Goal: Information Seeking & Learning: Check status

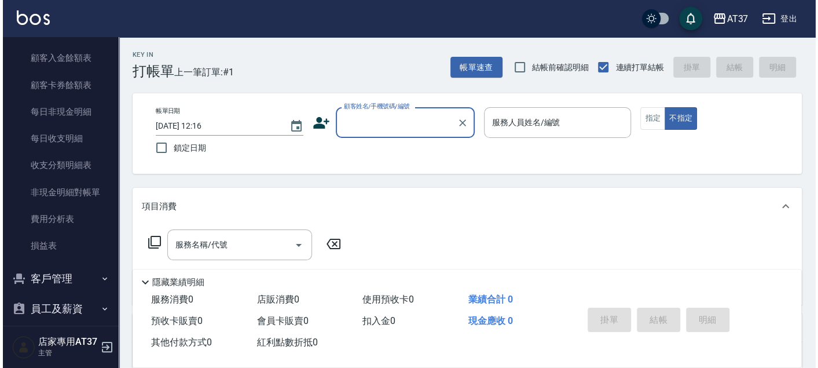
scroll to position [1001, 0]
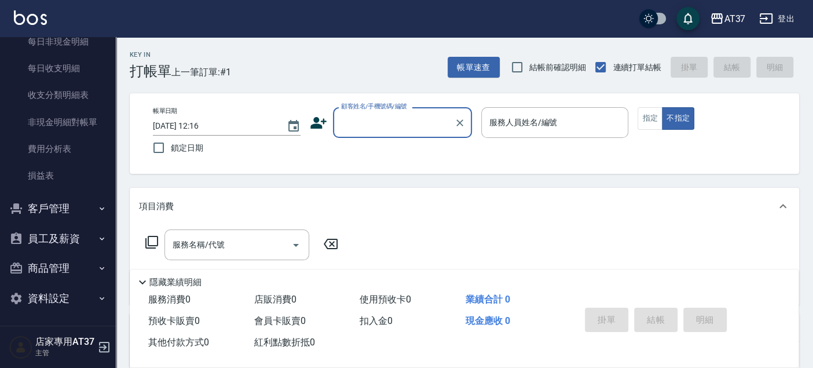
click at [78, 204] on button "客戶管理" at bounding box center [58, 208] width 107 height 30
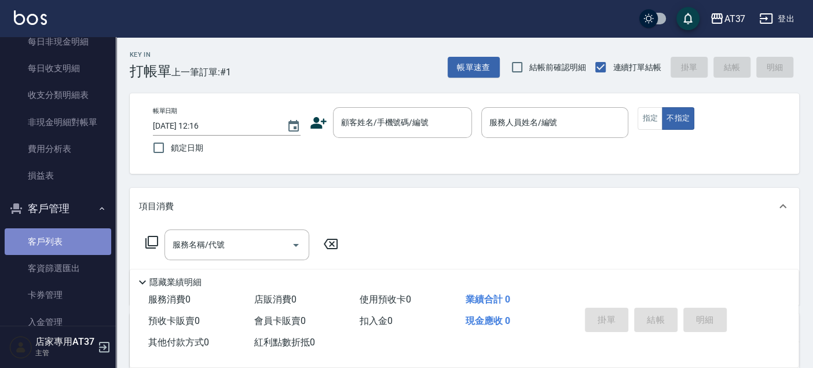
click at [60, 239] on link "客戶列表" at bounding box center [58, 241] width 107 height 27
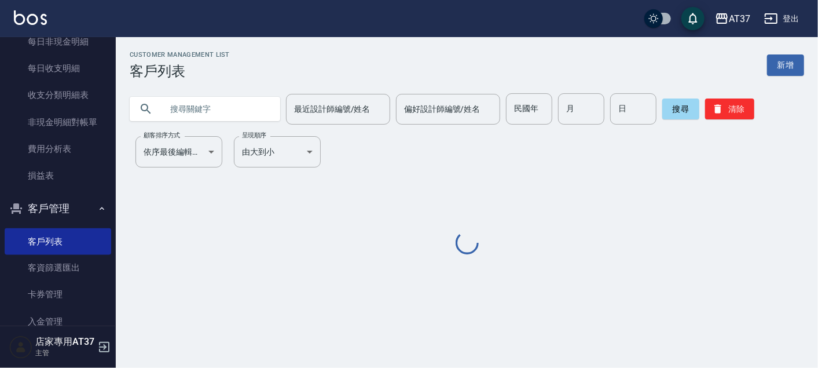
click at [180, 107] on input "text" at bounding box center [216, 108] width 109 height 31
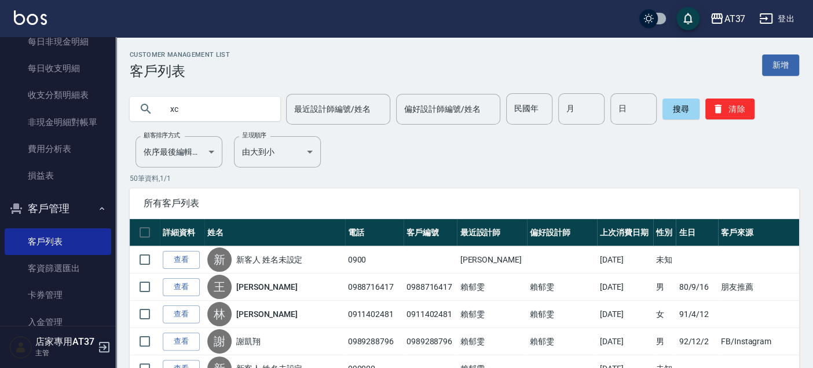
type input "x"
type input "[PERSON_NAME]"
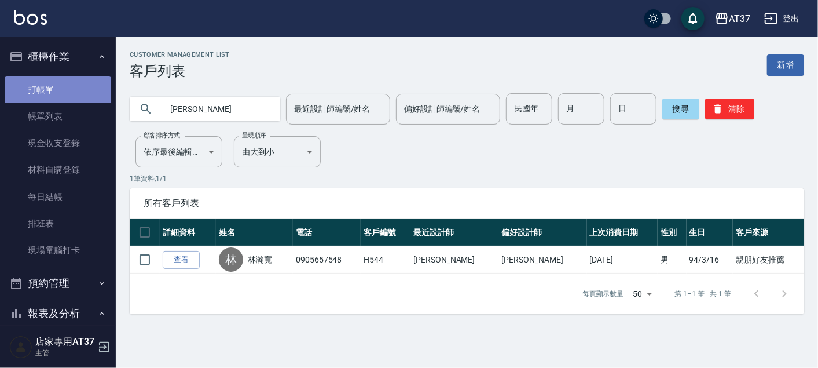
click at [62, 81] on link "打帳單" at bounding box center [58, 89] width 107 height 27
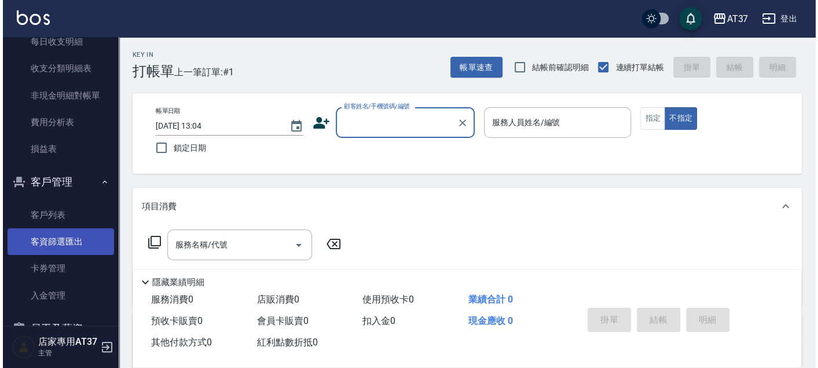
scroll to position [1029, 0]
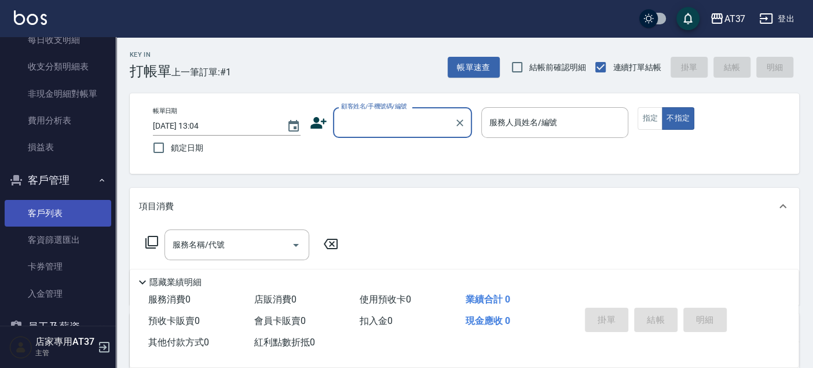
click at [81, 213] on link "客戶列表" at bounding box center [58, 213] width 107 height 27
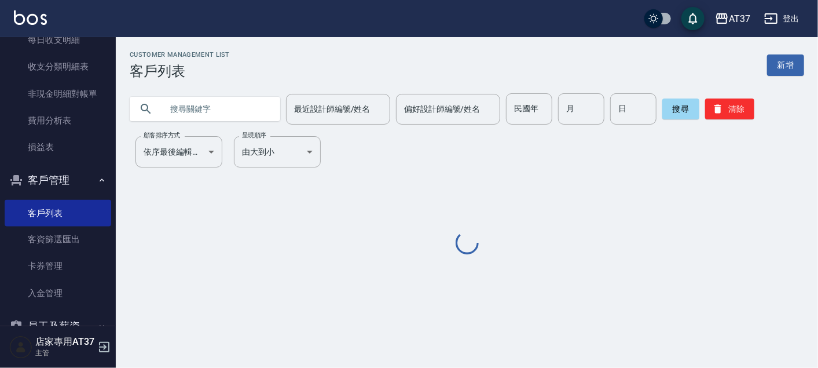
click at [279, 122] on div "最近設計師編號/姓名 最近設計師編號/姓名 偏好設計師編號/姓名 偏好設計師編號/姓名 民國年 民國年 月 月 日 日 搜尋 清除" at bounding box center [467, 108] width 675 height 31
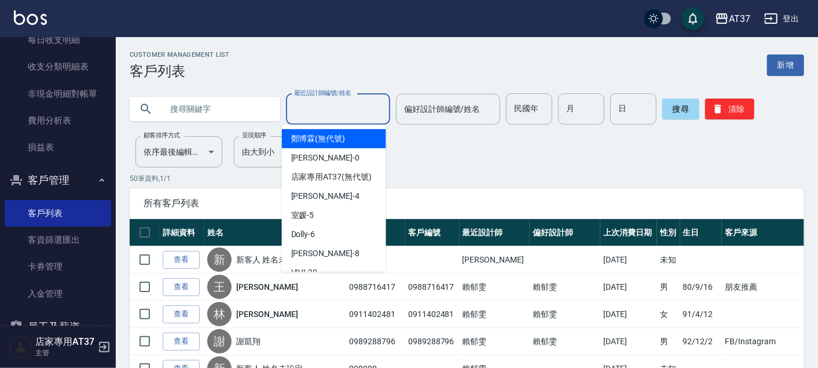
click at [296, 108] on div "最近設計師編號/姓名 最近設計師編號/姓名" at bounding box center [338, 109] width 104 height 31
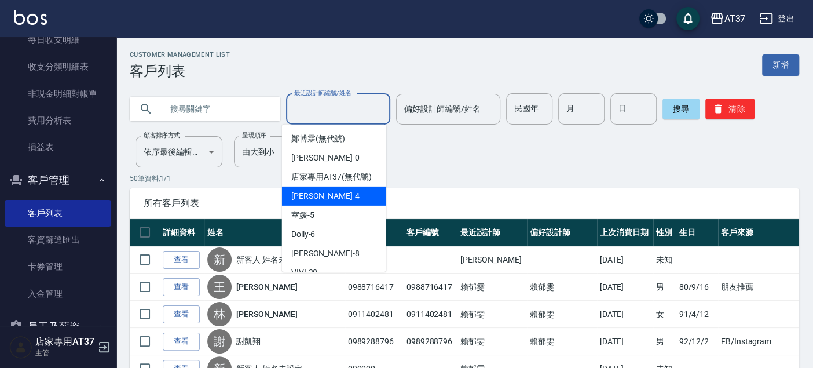
click at [313, 202] on span "[PERSON_NAME] -4" at bounding box center [325, 196] width 68 height 12
type input "[PERSON_NAME]-4"
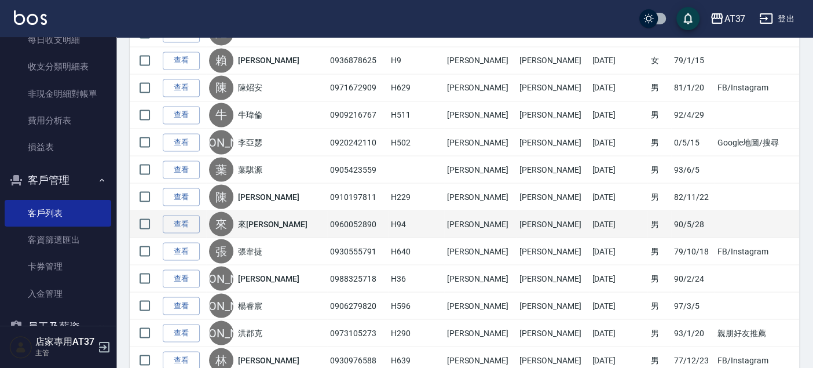
scroll to position [1285, 0]
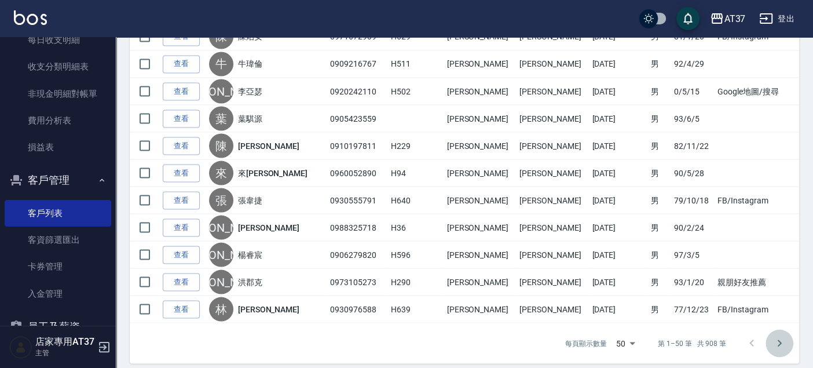
click at [780, 339] on icon "Go to next page" at bounding box center [780, 343] width 14 height 14
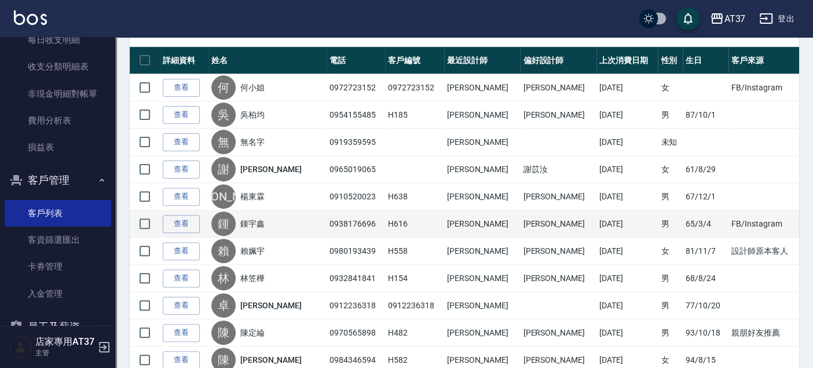
scroll to position [193, 0]
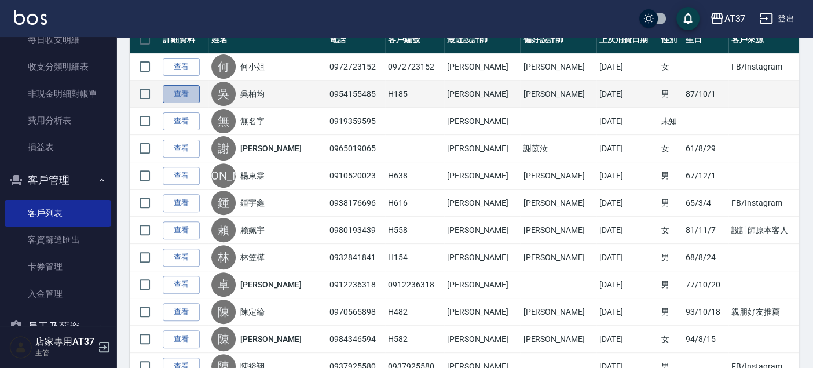
click at [178, 100] on link "查看" at bounding box center [181, 94] width 37 height 18
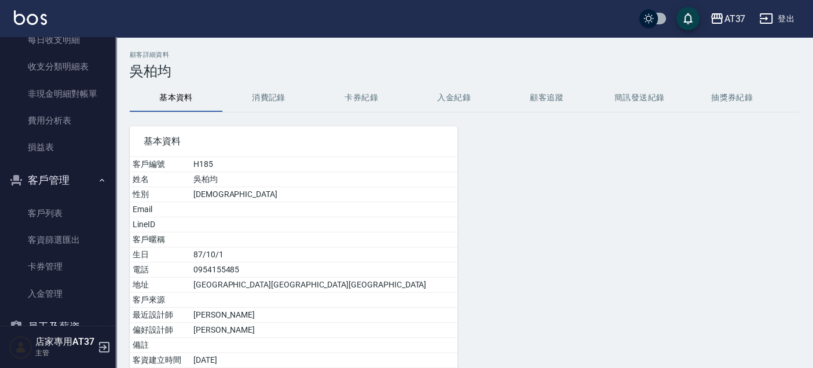
click at [276, 94] on button "消費記錄" at bounding box center [268, 98] width 93 height 28
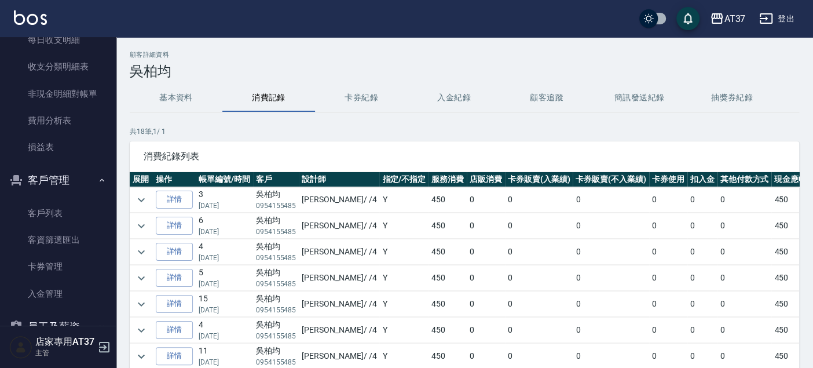
click at [190, 189] on td "詳情" at bounding box center [174, 199] width 43 height 25
click at [190, 197] on link "詳情" at bounding box center [174, 200] width 37 height 18
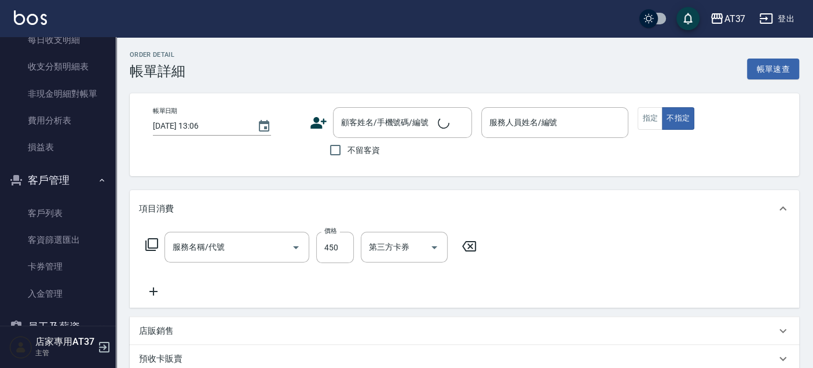
type input "[DATE] 14:32"
type input "[PERSON_NAME]-4"
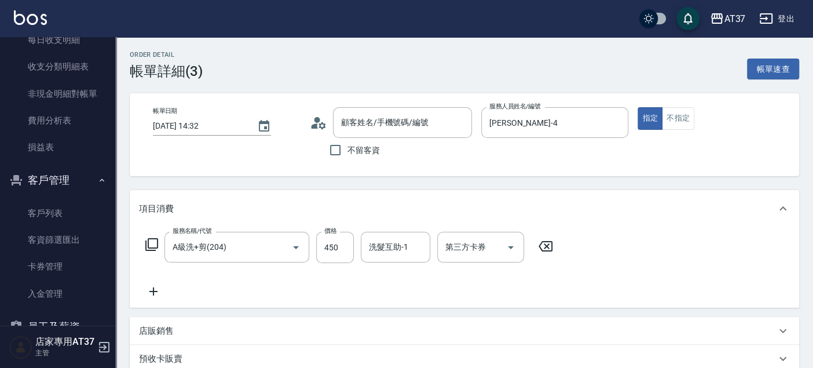
type input "A級洗+剪(204)"
type input "吳柏均/0954155485/H185"
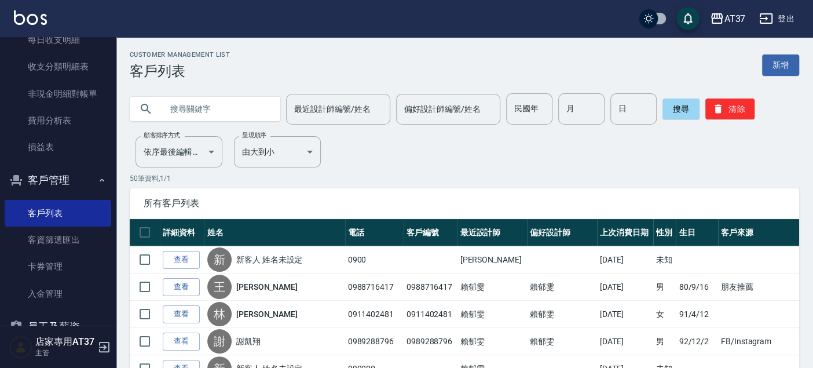
click at [312, 114] on div "最近設計師編號/姓名 最近設計師編號/姓名" at bounding box center [338, 109] width 104 height 31
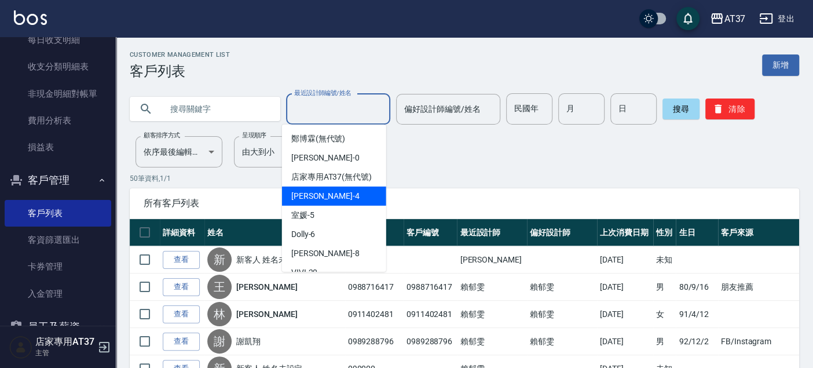
click at [316, 202] on span "[PERSON_NAME] -4" at bounding box center [325, 196] width 68 height 12
type input "[PERSON_NAME]-4"
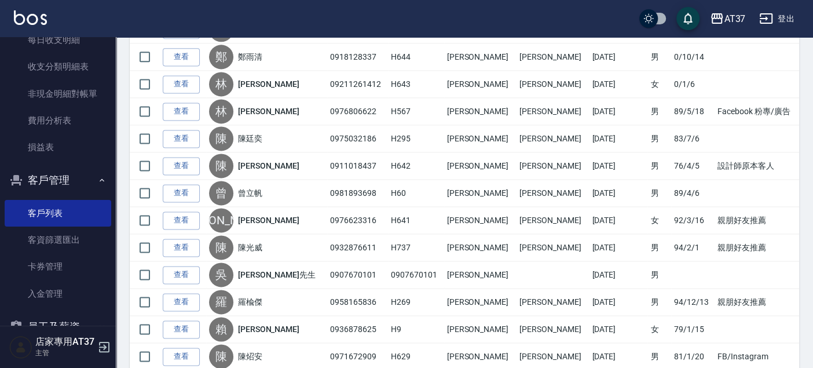
scroll to position [1285, 0]
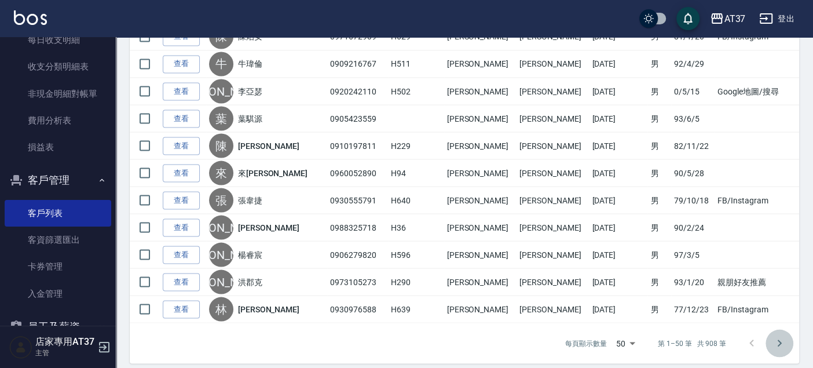
click at [780, 336] on icon "Go to next page" at bounding box center [780, 343] width 14 height 14
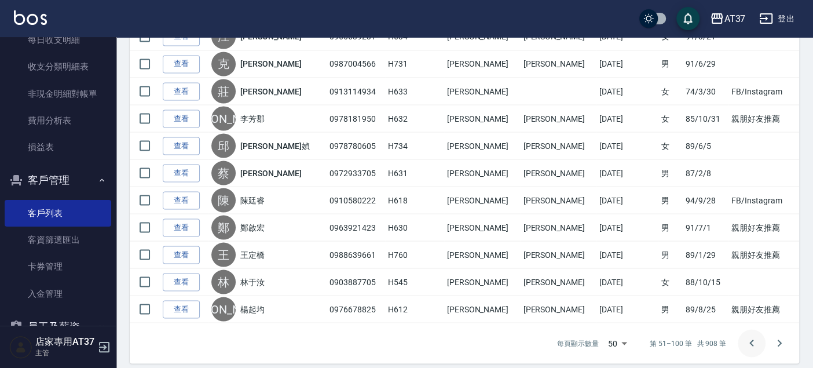
click at [747, 336] on icon "Go to previous page" at bounding box center [752, 343] width 14 height 14
